Goal: Check status

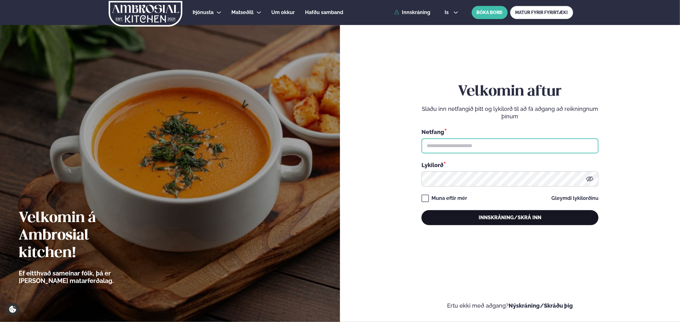
type input "**********"
click at [516, 219] on button "Innskráning/Skrá inn" at bounding box center [510, 217] width 177 height 15
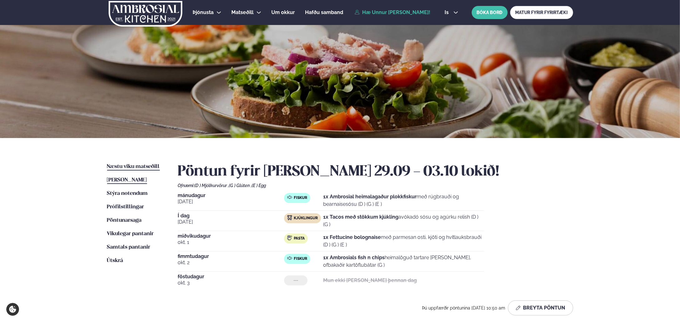
click at [138, 166] on span "Næstu viku matseðill" at bounding box center [133, 166] width 53 height 5
